Goal: Check status: Check status

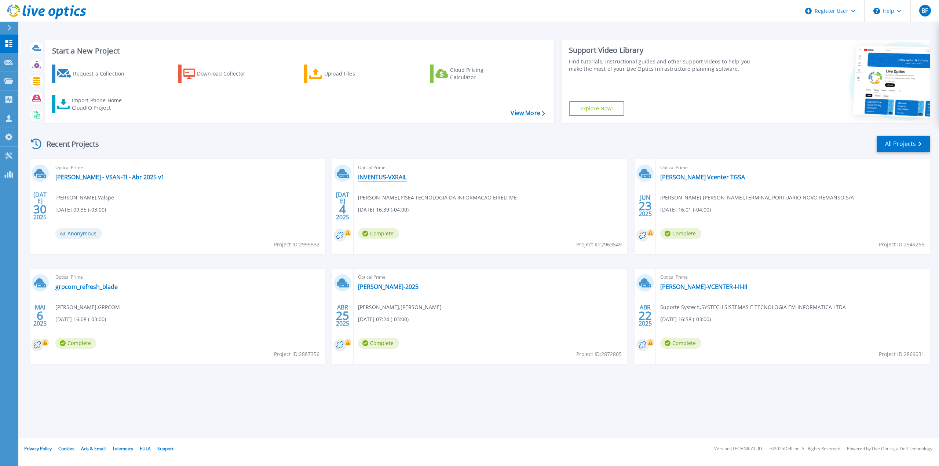
click at [402, 177] on link "INVENTUS-VXRAIL" at bounding box center [382, 176] width 49 height 7
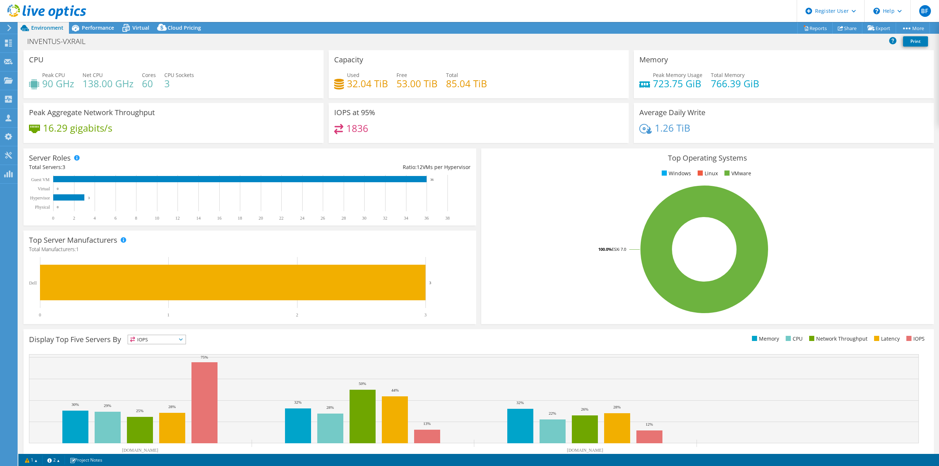
select select "USD"
click at [97, 24] on span "Performance" at bounding box center [98, 27] width 32 height 7
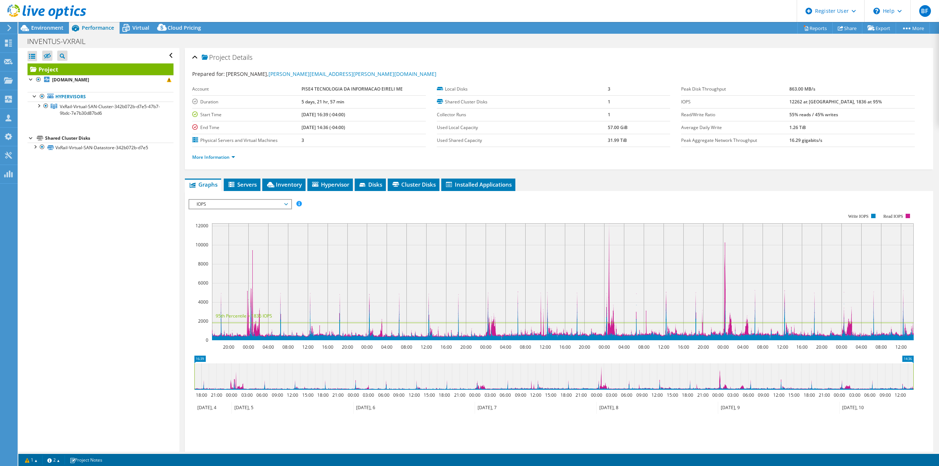
click at [41, 108] on div at bounding box center [38, 105] width 7 height 7
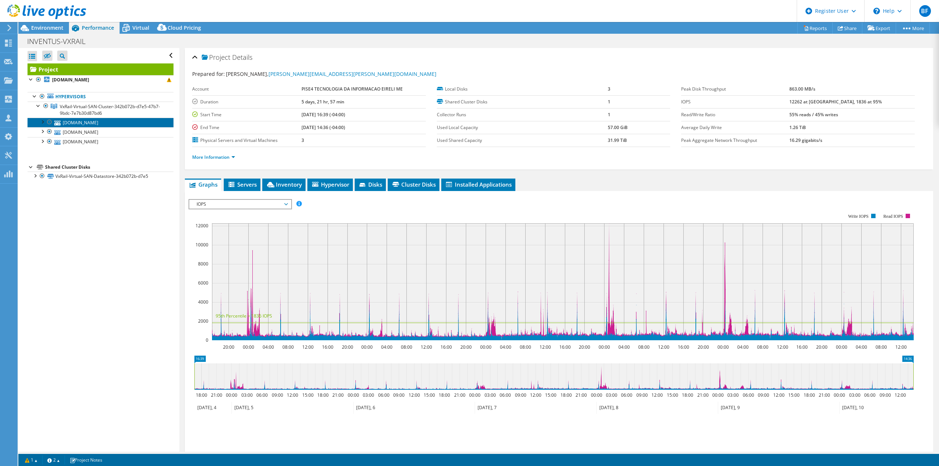
click at [84, 123] on link "[DOMAIN_NAME]" at bounding box center [100, 123] width 146 height 10
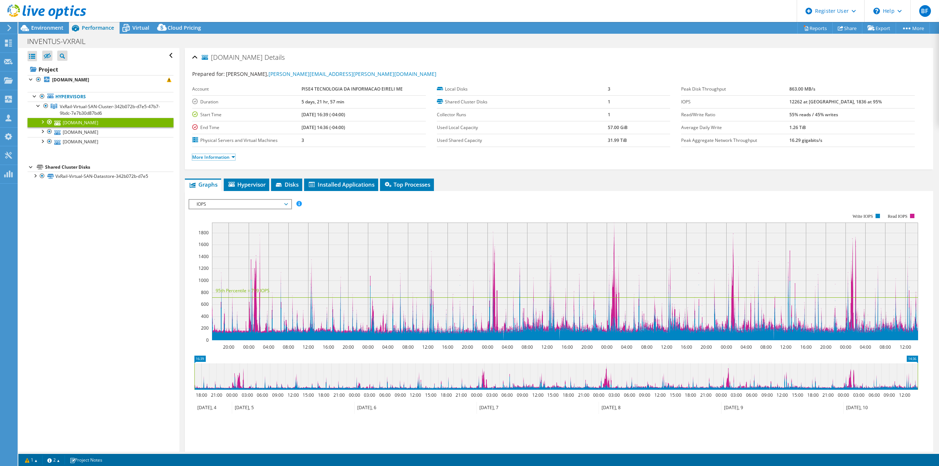
click at [232, 158] on link "More Information" at bounding box center [213, 157] width 43 height 6
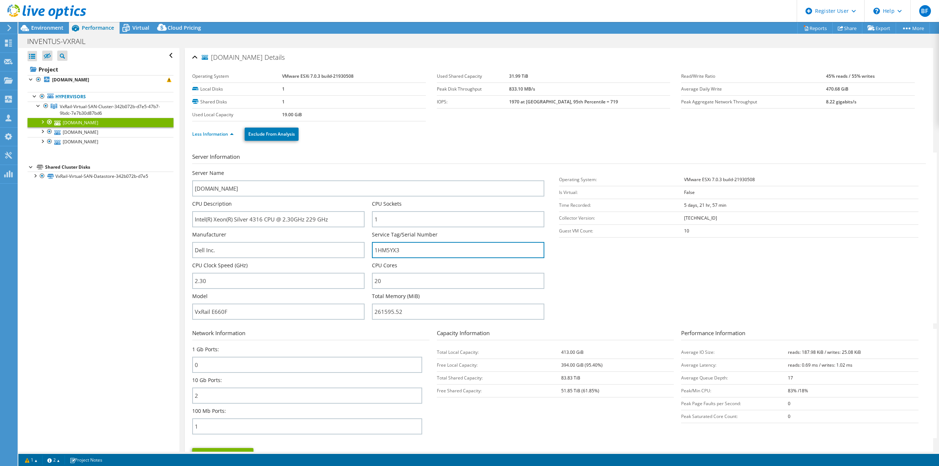
click at [402, 254] on input "1HM5YX3" at bounding box center [458, 250] width 172 height 16
click at [41, 26] on span "Environment" at bounding box center [47, 27] width 32 height 7
